Goal: Task Accomplishment & Management: Use online tool/utility

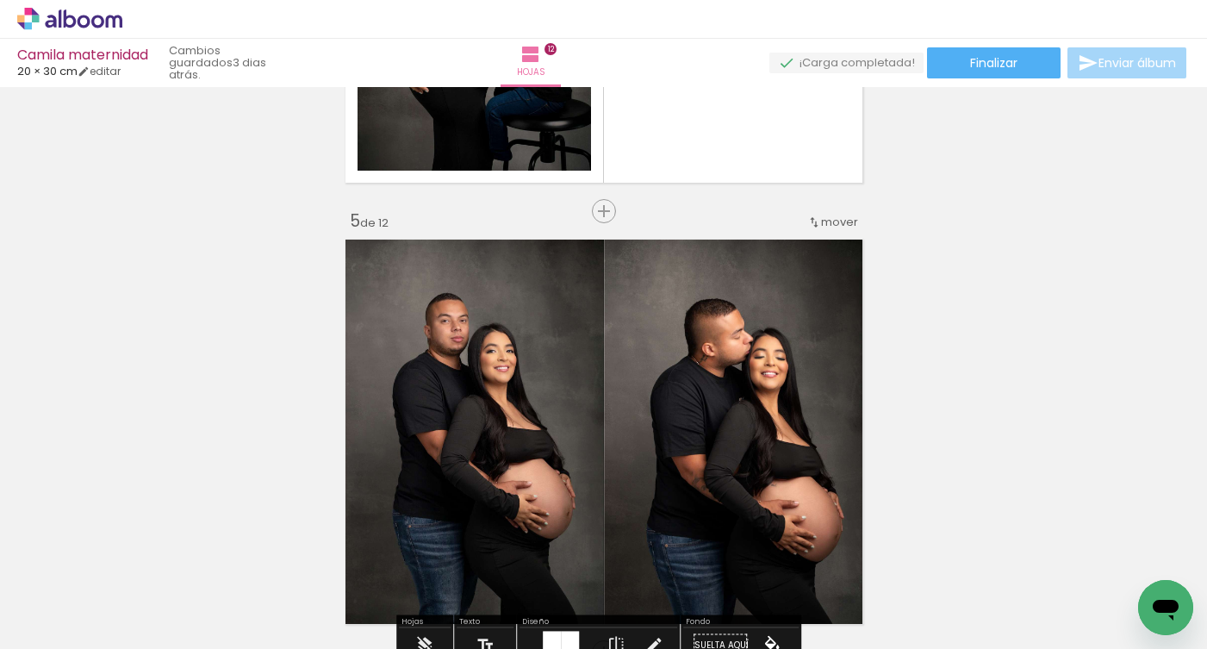
scroll to position [1651, 0]
